Goal: Task Accomplishment & Management: Manage account settings

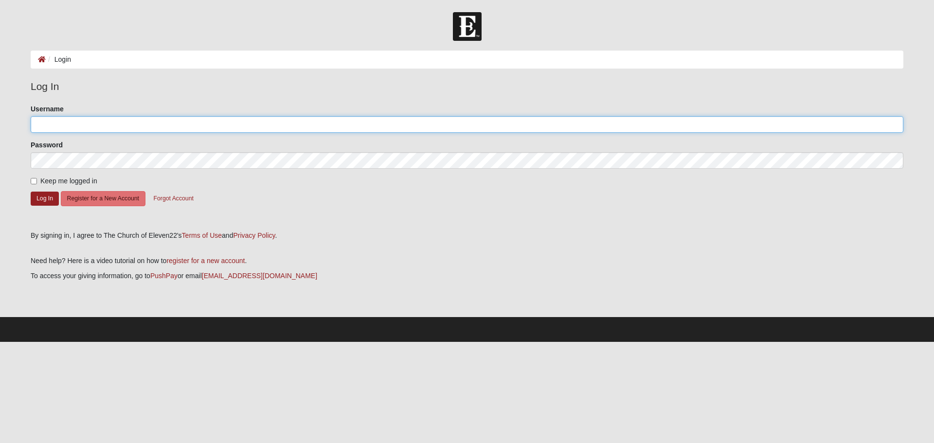
click at [56, 124] on input "Username" at bounding box center [467, 124] width 873 height 17
type input "T"
type input "[EMAIL_ADDRESS][DOMAIN_NAME]"
click at [44, 197] on button "Log In" at bounding box center [45, 199] width 28 height 14
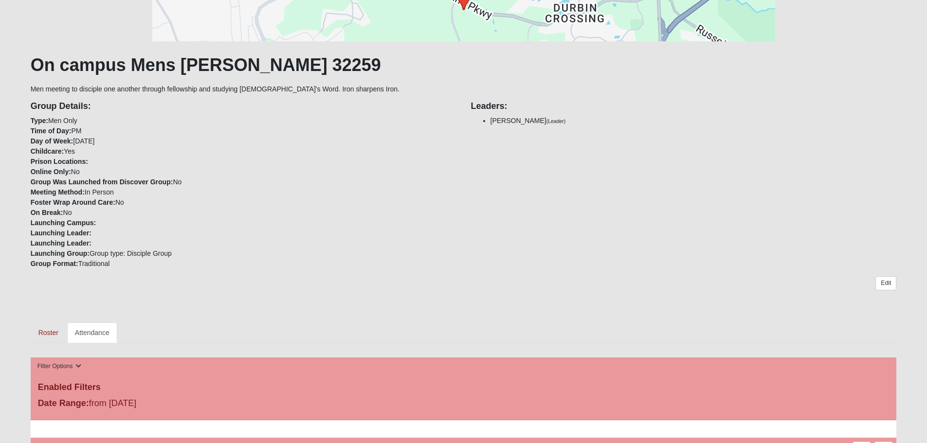
scroll to position [146, 0]
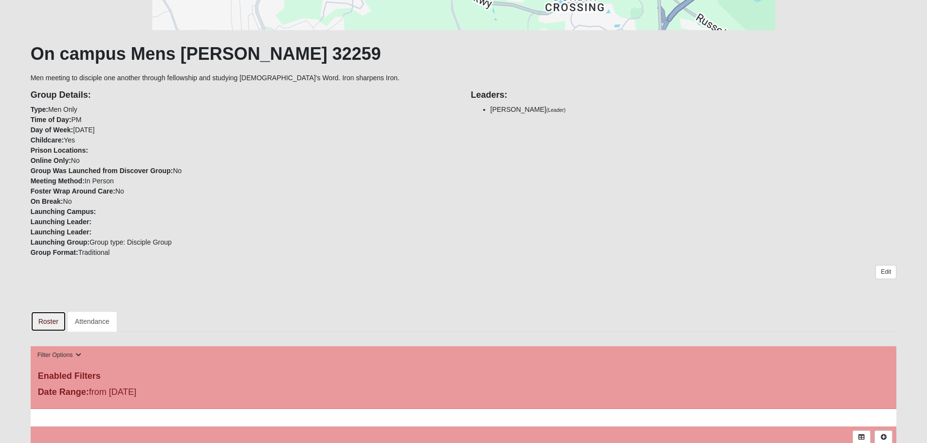
click at [53, 321] on link "Roster" at bounding box center [49, 321] width 36 height 20
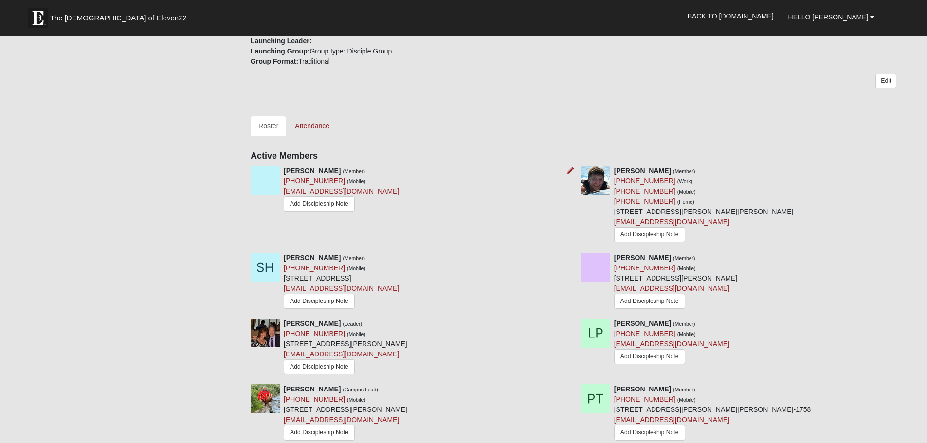
scroll to position [341, 0]
click at [902, 254] on icon at bounding box center [900, 256] width 7 height 7
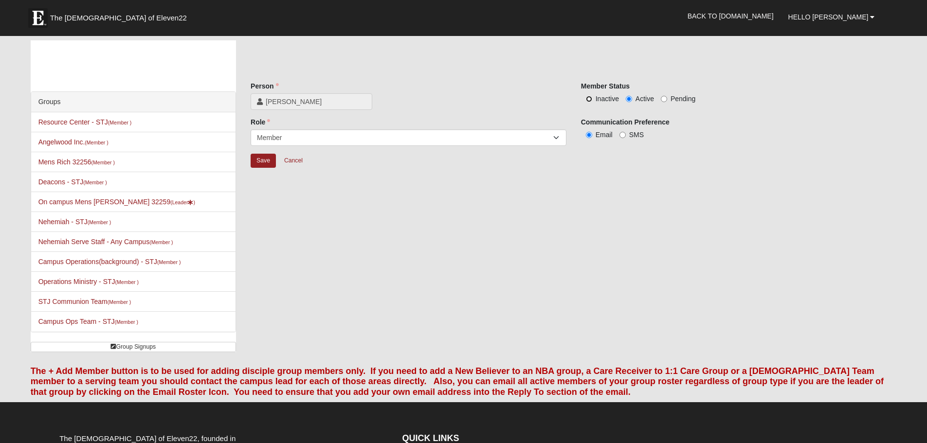
click at [591, 98] on input "Inactive" at bounding box center [589, 99] width 6 height 6
radio input "true"
click at [271, 159] on input "Save" at bounding box center [263, 161] width 25 height 14
